Goal: Complete application form

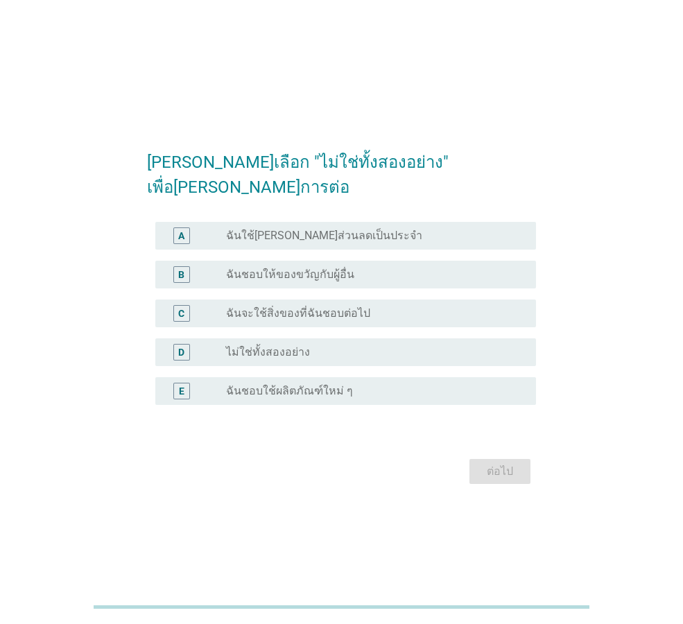
click at [362, 229] on div "radio_button_unchecked ฉันใช้[PERSON_NAME]ส่วนลดเป็นประจำ" at bounding box center [370, 236] width 288 height 14
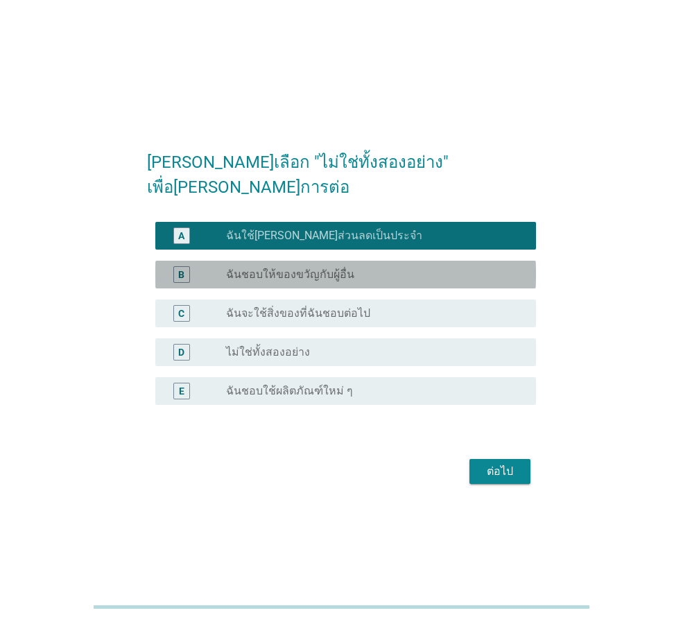
click at [360, 268] on div "radio_button_unchecked ฉันชอบให้ของขวัญกับผู้อื่น" at bounding box center [370, 275] width 288 height 14
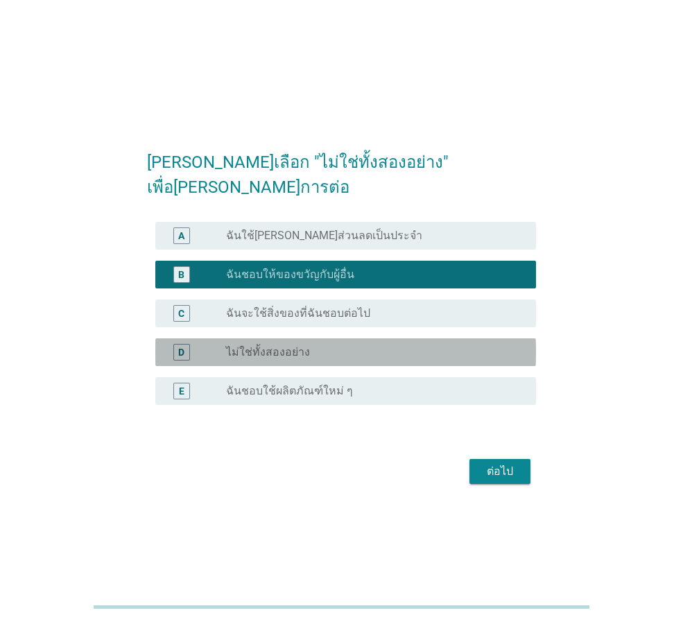
click at [361, 349] on div "D radio_button_unchecked ไม่ใช่ทั้งสองอย่าง" at bounding box center [345, 352] width 381 height 28
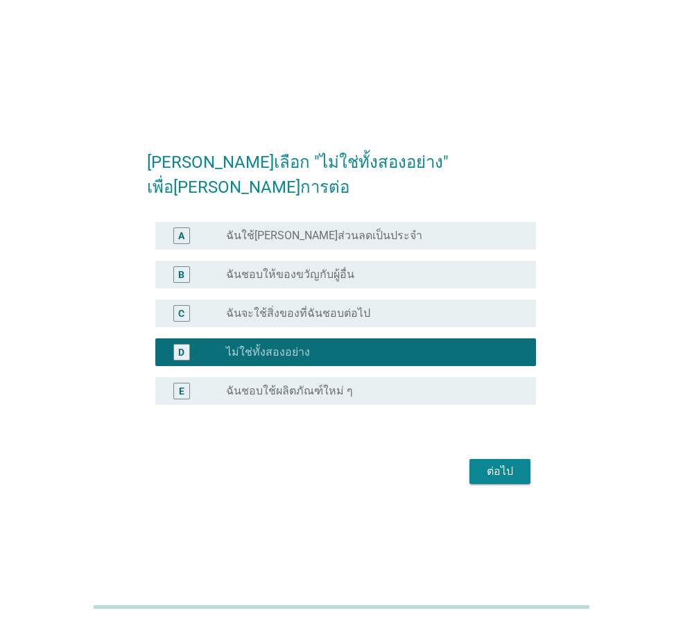
click at [454, 455] on div "ต่อไป" at bounding box center [341, 471] width 389 height 33
click at [529, 466] on button "ต่อไป" at bounding box center [500, 471] width 61 height 25
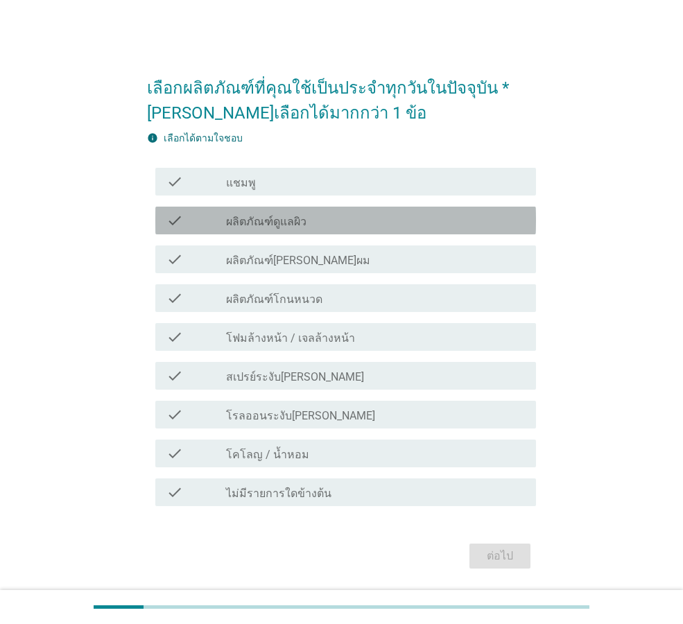
click at [371, 224] on div "check_box_outline_blank ผลิตภัณฑ์ดูแลผิว" at bounding box center [375, 220] width 299 height 17
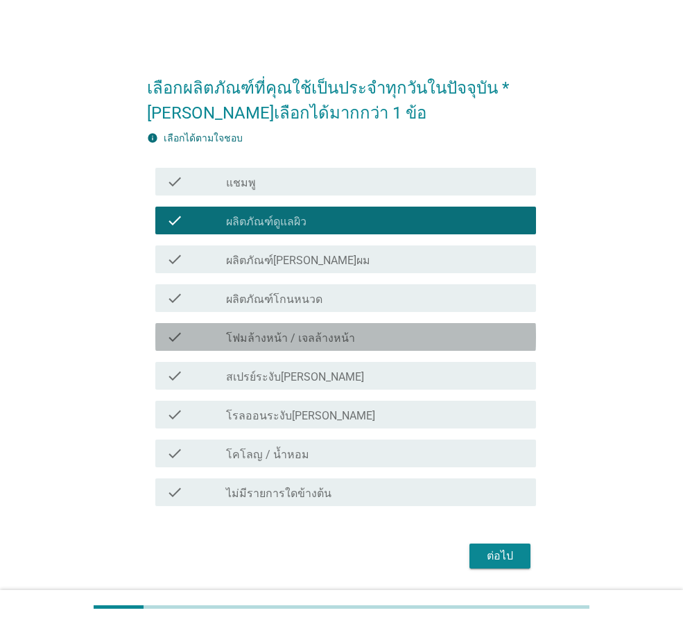
click at [347, 343] on label "โฟมล้างหน้า / เจลล้างหน้า" at bounding box center [290, 339] width 129 height 14
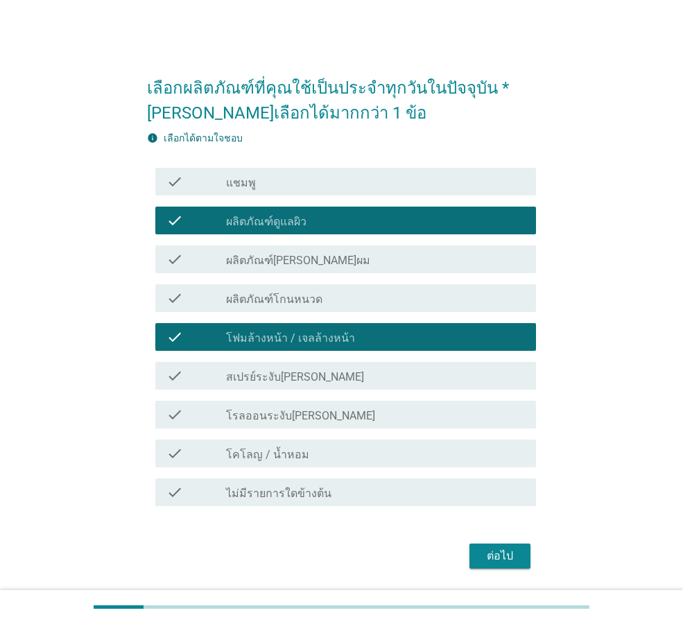
click at [352, 374] on div "check_box_outline_blank สเปรย์ระงับ[PERSON_NAME]" at bounding box center [375, 376] width 299 height 17
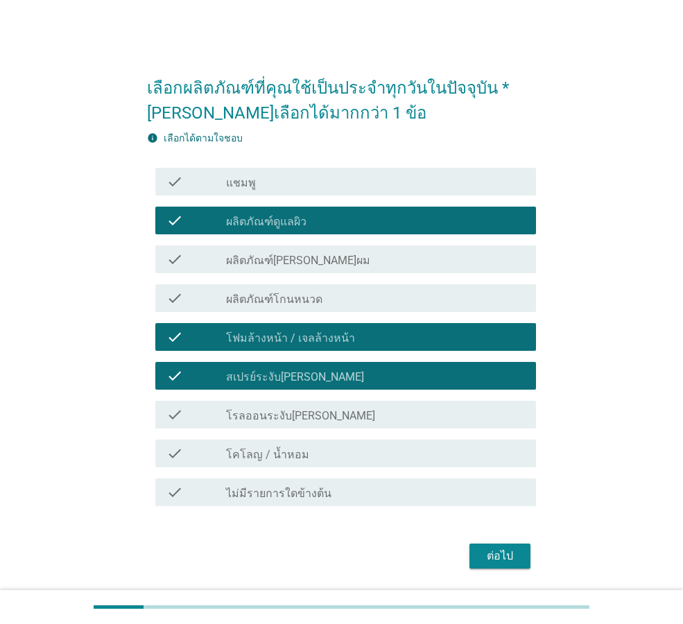
click at [336, 421] on div "check_box_outline_blank โรลออนระงับ[PERSON_NAME]" at bounding box center [375, 414] width 299 height 17
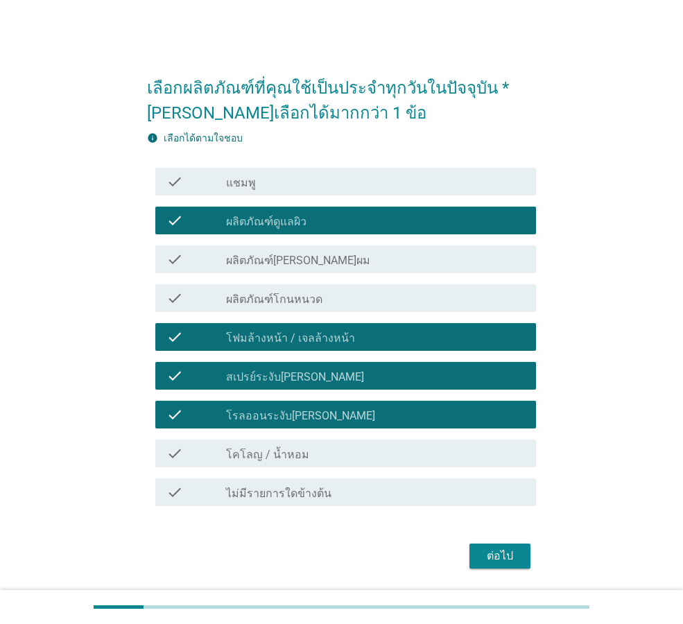
click at [422, 455] on div "check_box_outline_blank โคโลญ / น้ำหอม" at bounding box center [375, 453] width 299 height 17
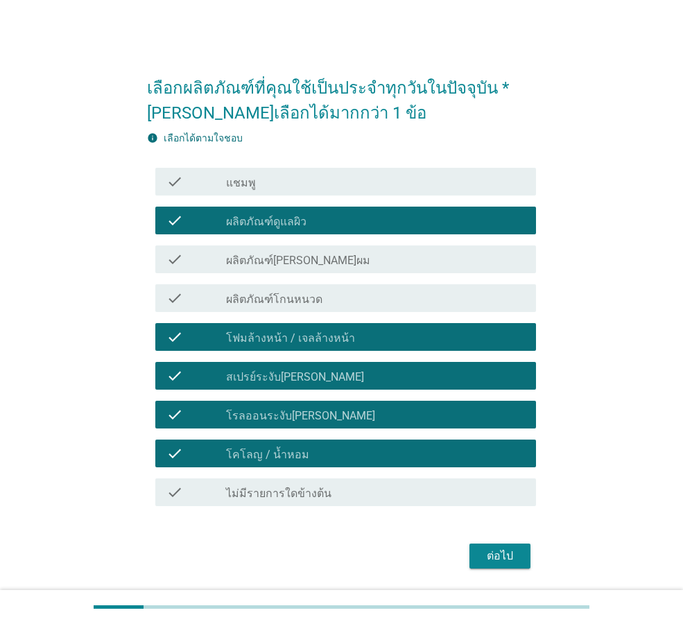
click at [511, 551] on div "ต่อไป" at bounding box center [500, 556] width 39 height 17
